Goal: Find specific page/section: Find specific page/section

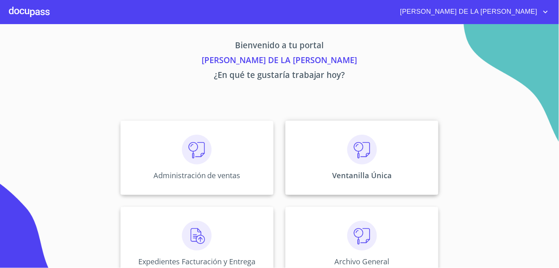
click at [348, 153] on img at bounding box center [362, 150] width 30 height 30
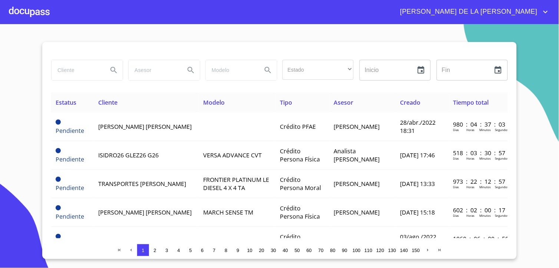
click at [80, 72] on input "search" at bounding box center [77, 70] width 50 height 20
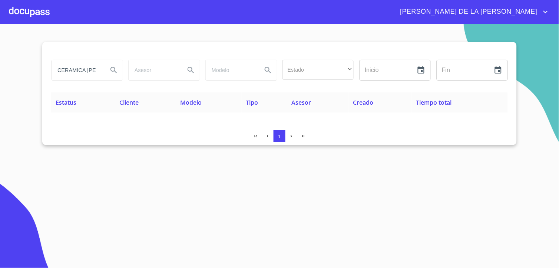
click at [98, 69] on input "CERAMICA [PERSON_NAME]" at bounding box center [77, 70] width 50 height 20
click at [91, 67] on input "CERAMICA [PERSON_NAME]" at bounding box center [77, 70] width 50 height 20
drag, startPoint x: 6, startPoint y: 64, endPoint x: -2, endPoint y: 65, distance: 7.4
click at [0, 65] on html "[PERSON_NAME] DE LA [PERSON_NAME] CERAMICA [PERSON_NAME] Estado ​ ​ Inicio ​ Fi…" at bounding box center [279, 134] width 559 height 268
drag, startPoint x: 92, startPoint y: 68, endPoint x: -2, endPoint y: 57, distance: 94.4
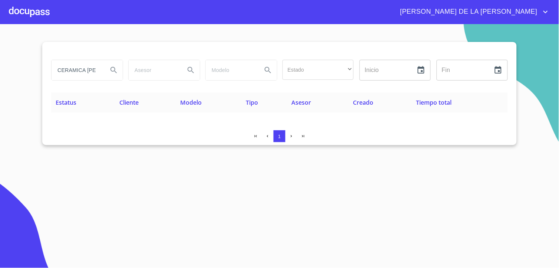
click at [0, 57] on html "[PERSON_NAME] DE LA [PERSON_NAME] CERAMICA [PERSON_NAME] Estado ​ ​ Inicio ​ Fi…" at bounding box center [279, 134] width 559 height 268
type input "DILLA"
drag, startPoint x: 76, startPoint y: 73, endPoint x: 0, endPoint y: 42, distance: 81.7
click at [0, 42] on html "[PERSON_NAME] DE LA [PERSON_NAME] Estado ​ ​ Inicio ​ Fin ​ Estatus Cliente Mod…" at bounding box center [279, 134] width 559 height 268
drag, startPoint x: 50, startPoint y: 68, endPoint x: 0, endPoint y: 65, distance: 50.5
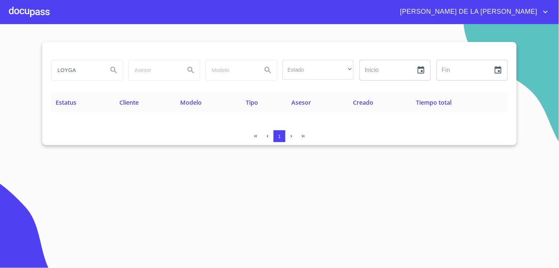
click at [0, 66] on html "[PERSON_NAME] DE LA [PERSON_NAME] LOYGA Estado ​ ​ Inicio ​ Fin ​ Estatus Clien…" at bounding box center [279, 134] width 559 height 268
drag, startPoint x: 20, startPoint y: 60, endPoint x: 0, endPoint y: 60, distance: 20.0
click at [0, 60] on html "[PERSON_NAME] DE LA [PERSON_NAME] DSI Estado ​ ​ Inicio ​ Fin ​ Estatus Cliente…" at bounding box center [279, 134] width 559 height 268
drag, startPoint x: 94, startPoint y: 70, endPoint x: 0, endPoint y: 47, distance: 96.5
click at [0, 52] on html "[PERSON_NAME] DE LA [PERSON_NAME] FERRETERIAS Estado ​ ​ Inicio ​ Fin ​ Estatus…" at bounding box center [279, 134] width 559 height 268
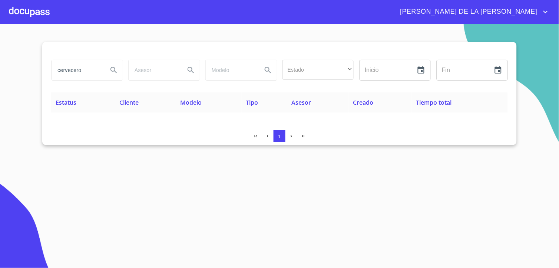
drag, startPoint x: 88, startPoint y: 71, endPoint x: -2, endPoint y: 63, distance: 90.4
click at [0, 63] on html "[PERSON_NAME] DE LA [PERSON_NAME] Estado ​ ​ Inicio ​ Fin ​ Estatus Cliente Mod…" at bounding box center [279, 134] width 559 height 268
click at [0, 69] on html "[PERSON_NAME] DE LA [PERSON_NAME] Estado ​ ​ Inicio ​ Fin ​ Estatus Cliente Mod…" at bounding box center [279, 134] width 559 height 268
drag, startPoint x: 80, startPoint y: 70, endPoint x: 0, endPoint y: 62, distance: 80.5
click at [0, 64] on html "[PERSON_NAME] DE LA [PERSON_NAME] CITRUS Estado ​ ​ Inicio ​ Fin ​ Estatus Clie…" at bounding box center [279, 134] width 559 height 268
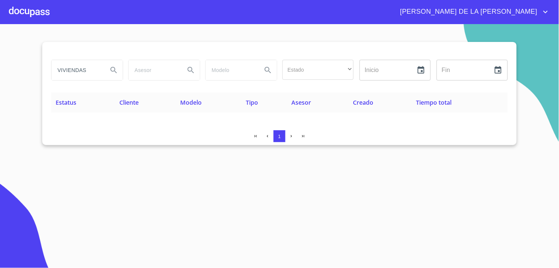
drag, startPoint x: 90, startPoint y: 69, endPoint x: 0, endPoint y: 63, distance: 90.3
click at [0, 66] on html "[PERSON_NAME] DE LA [PERSON_NAME] VIVIENDAS Estado ​ ​ Inicio ​ Fin ​ Estatus C…" at bounding box center [279, 134] width 559 height 268
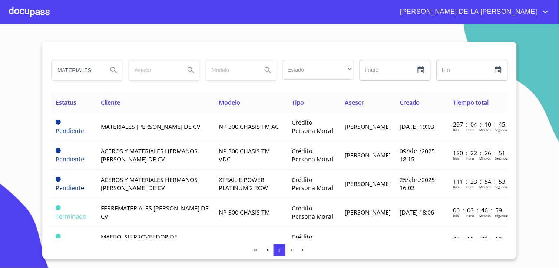
drag, startPoint x: 93, startPoint y: 69, endPoint x: -2, endPoint y: 57, distance: 95.3
click at [0, 57] on html "[PERSON_NAME] DE LA [PERSON_NAME] MATERIALES Estado ​ ​ Inicio ​ Fin ​ Estatus …" at bounding box center [279, 134] width 559 height 268
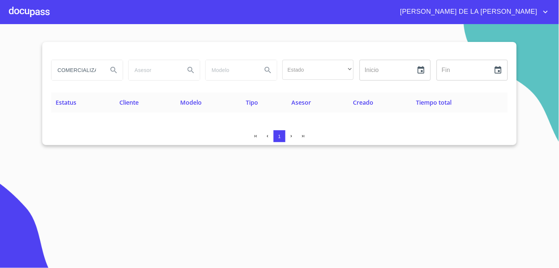
drag, startPoint x: 100, startPoint y: 72, endPoint x: -2, endPoint y: 44, distance: 106.2
click at [0, 44] on html "[PERSON_NAME] DE LA [PERSON_NAME] COMERCIALIZACION Estado ​ ​ Inicio ​ Fin ​ Es…" at bounding box center [279, 134] width 559 height 268
drag, startPoint x: 82, startPoint y: 65, endPoint x: -2, endPoint y: 40, distance: 88.0
click at [0, 40] on html "[PERSON_NAME] DE LA [PERSON_NAME] ON Estado ​ ​ Inicio ​ Fin ​ Estatus Cliente …" at bounding box center [279, 134] width 559 height 268
drag, startPoint x: 88, startPoint y: 72, endPoint x: -2, endPoint y: 13, distance: 107.2
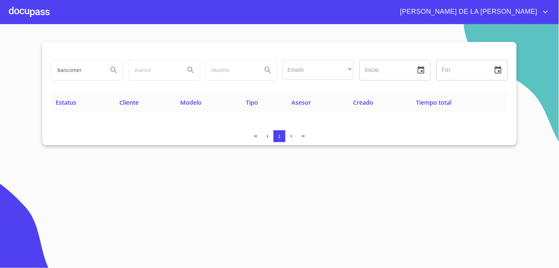
click at [0, 13] on html "[PERSON_NAME] DE LA [PERSON_NAME] bancomer Estado ​ ​ Inicio ​ Fin ​ Estatus Cl…" at bounding box center [279, 134] width 559 height 268
drag, startPoint x: 94, startPoint y: 69, endPoint x: 0, endPoint y: 49, distance: 96.0
click at [8, 58] on section "tortillerias Estado ​ ​ Inicio ​ Fin ​ Estatus Cliente Modelo Tipo Asesor Cread…" at bounding box center [279, 146] width 559 height 244
drag, startPoint x: -2, startPoint y: 40, endPoint x: 0, endPoint y: 29, distance: 10.9
click at [0, 29] on html "[PERSON_NAME] DE LA [PERSON_NAME] GARMIN Estado ​ ​ Inicio ​ Fin ​ Estatus Clie…" at bounding box center [279, 134] width 559 height 268
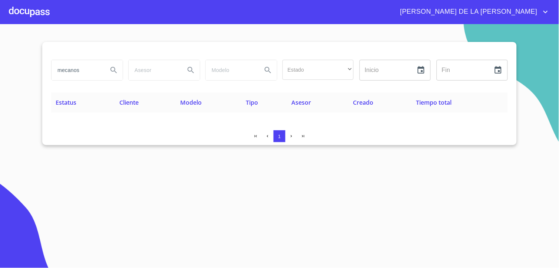
type input "mecanos"
